Goal: Navigation & Orientation: Find specific page/section

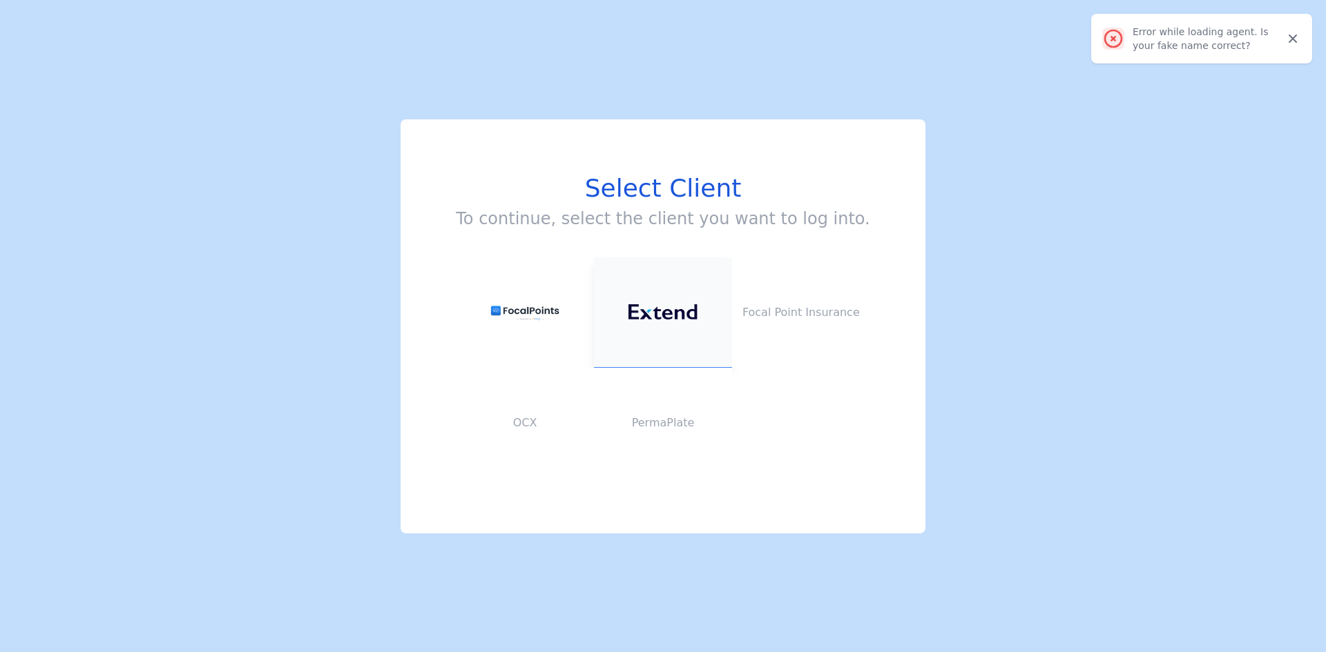
click at [675, 280] on button at bounding box center [663, 313] width 138 height 110
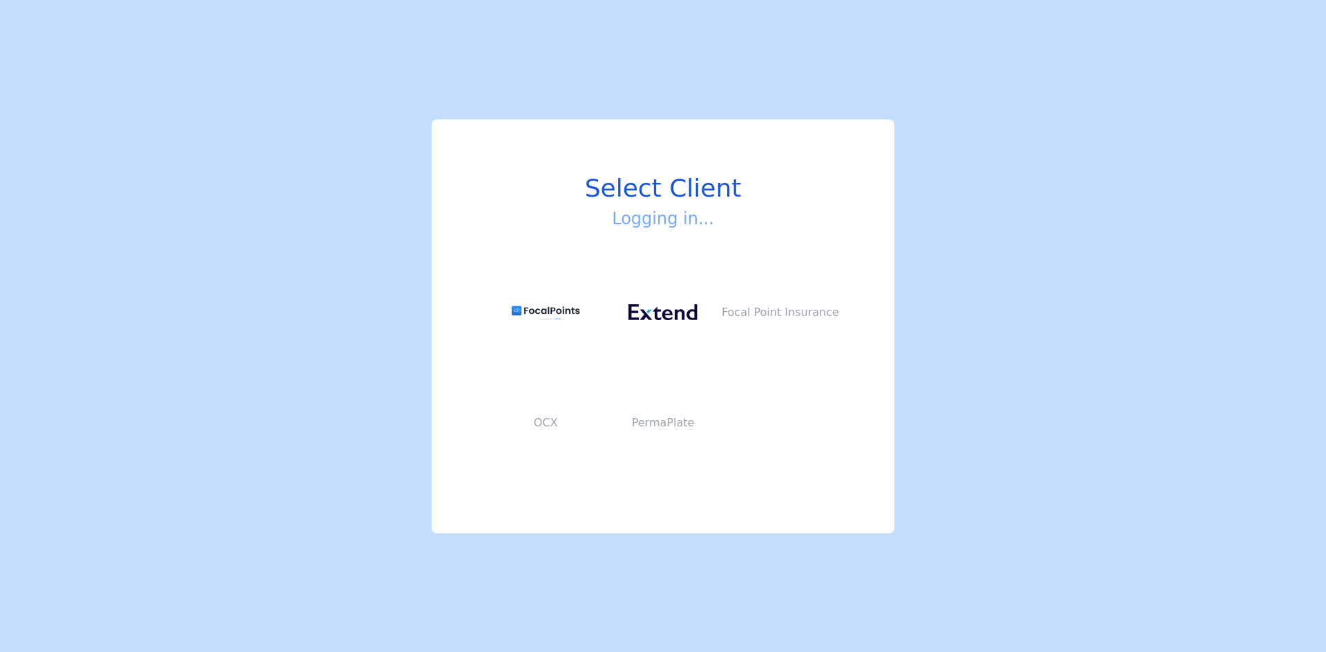
click at [964, 251] on div "Select Client Logging in... Focal Point Insurance OCX PermaPlate" at bounding box center [663, 326] width 1326 height 652
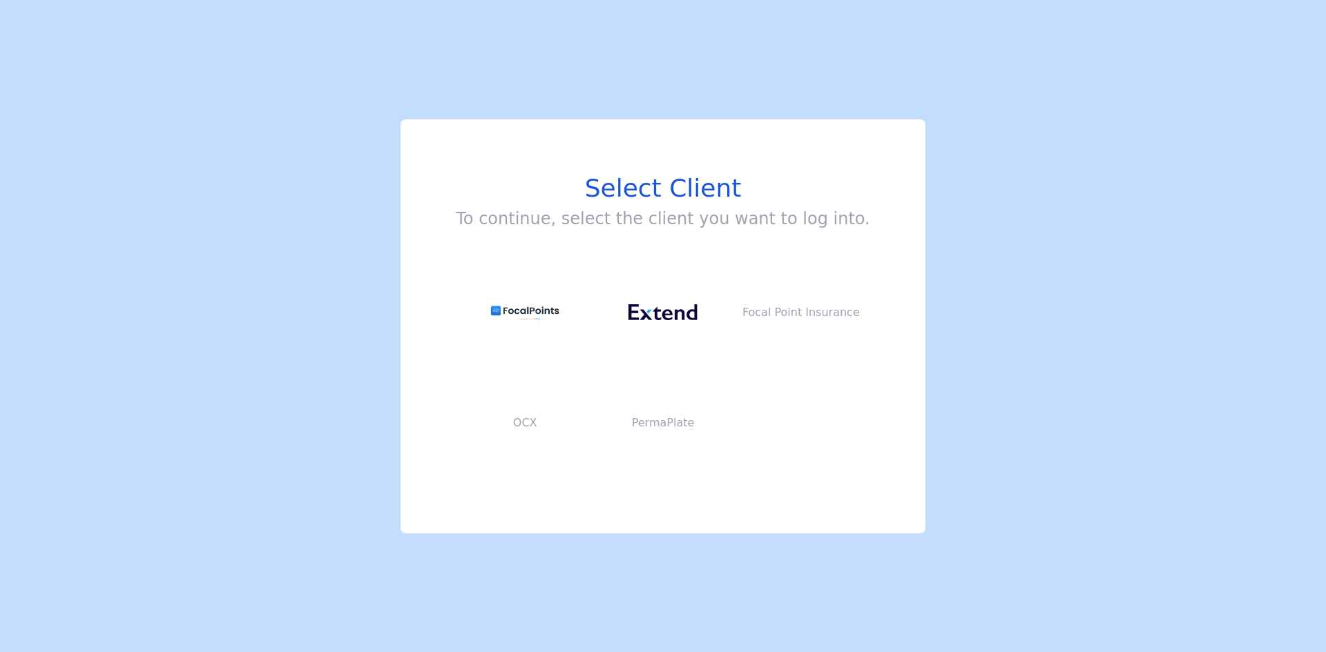
click at [418, 70] on div "Select Client To continue, select the client you want to log into. Focal Point …" at bounding box center [663, 326] width 1326 height 652
